Goal: Task Accomplishment & Management: Manage account settings

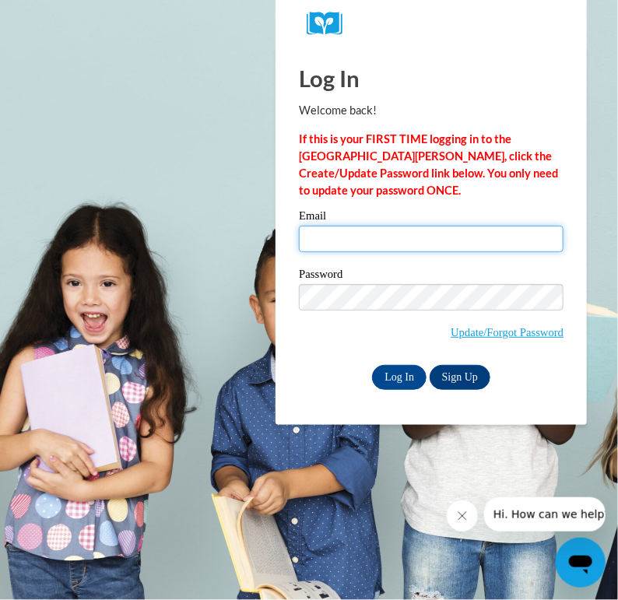
click at [480, 233] on input "Email" at bounding box center [431, 239] width 265 height 26
type input "[EMAIL_ADDRESS][DOMAIN_NAME]"
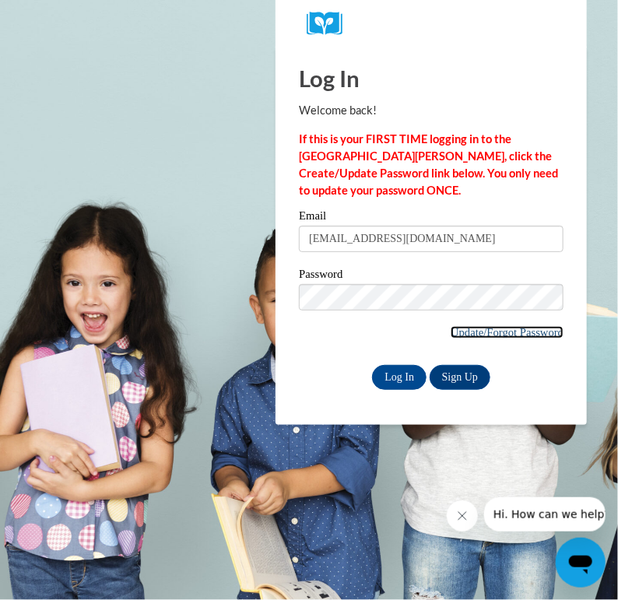
click at [503, 328] on link "Update/Forgot Password" at bounding box center [506, 332] width 113 height 12
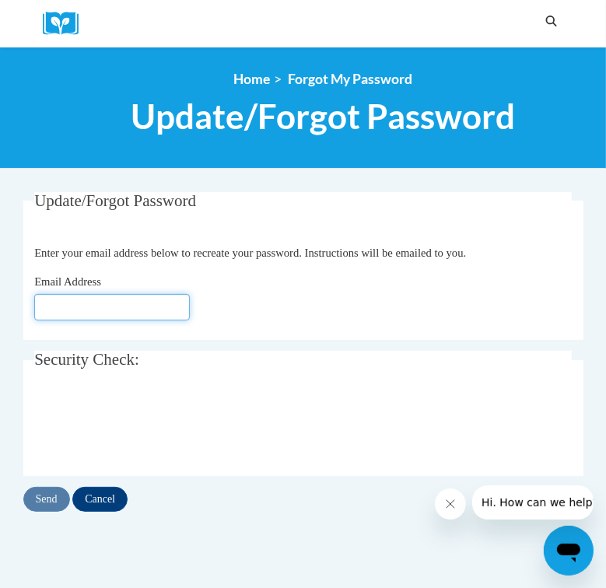
click at [104, 312] on input "Email Address" at bounding box center [112, 307] width 156 height 26
type input "[EMAIL_ADDRESS][DOMAIN_NAME]"
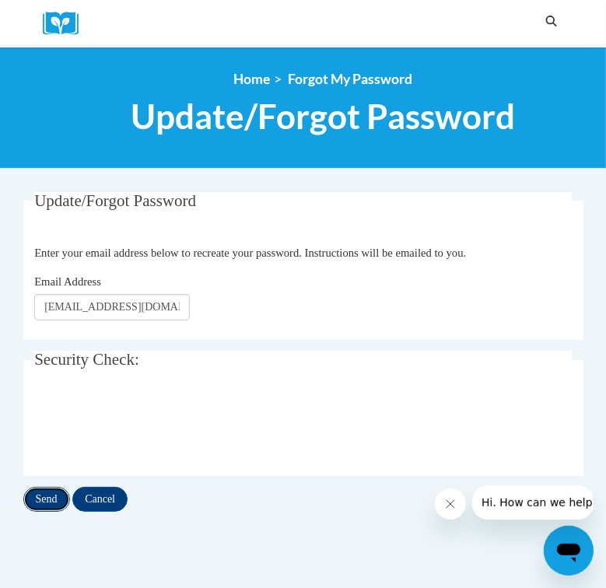
click at [44, 500] on input "Send" at bounding box center [46, 499] width 47 height 25
